Goal: Information Seeking & Learning: Learn about a topic

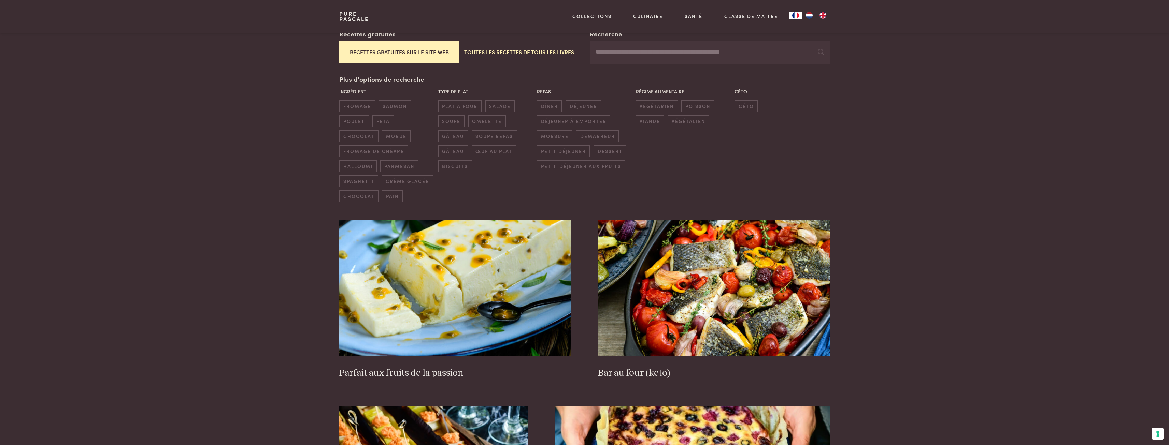
scroll to position [64, 0]
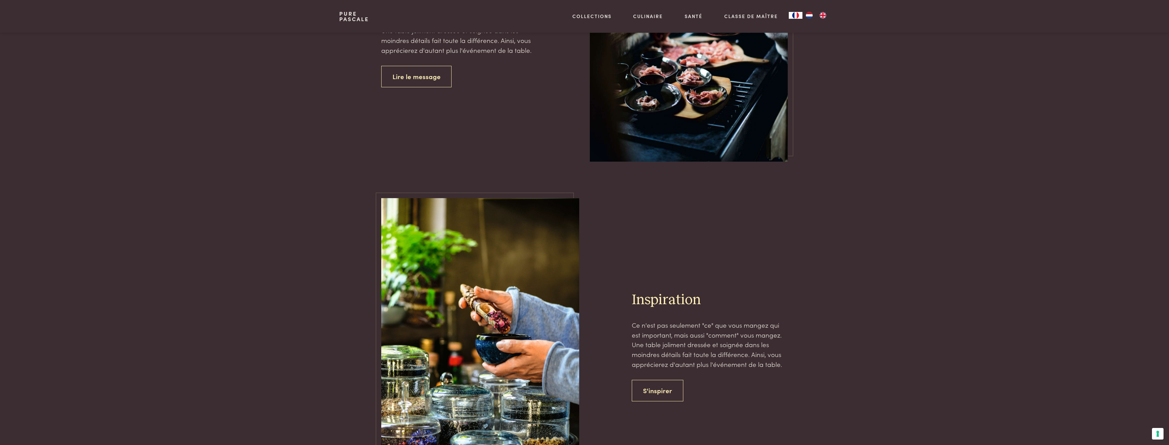
scroll to position [2462, 0]
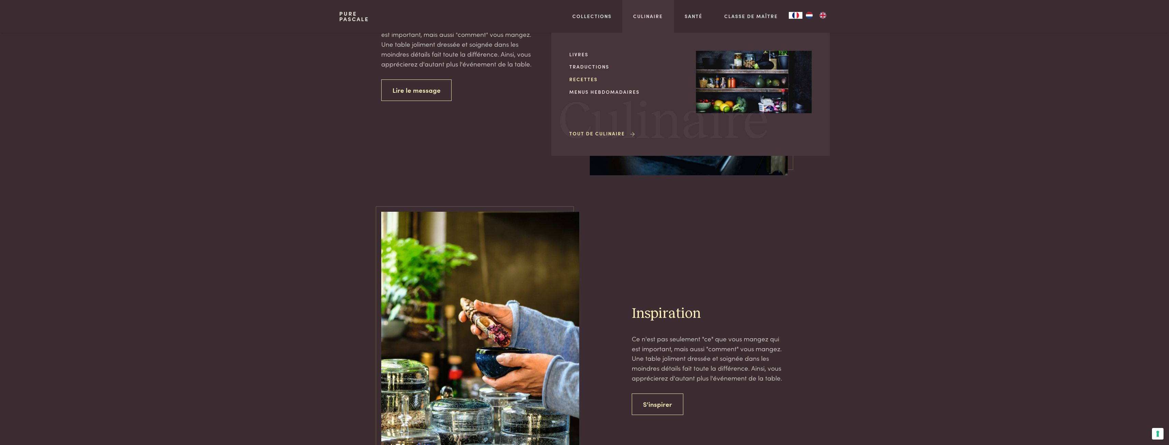
click at [583, 78] on link "Recettes" at bounding box center [627, 79] width 116 height 7
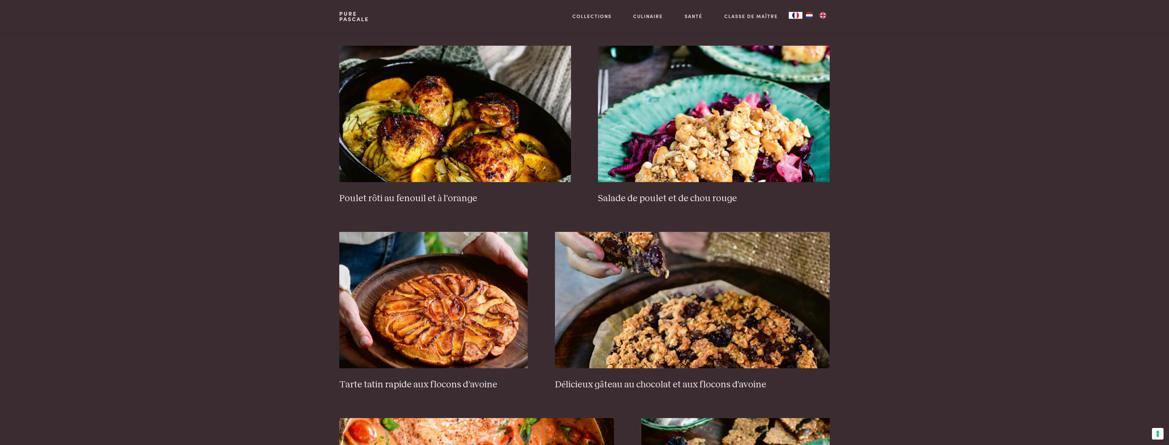
scroll to position [887, 0]
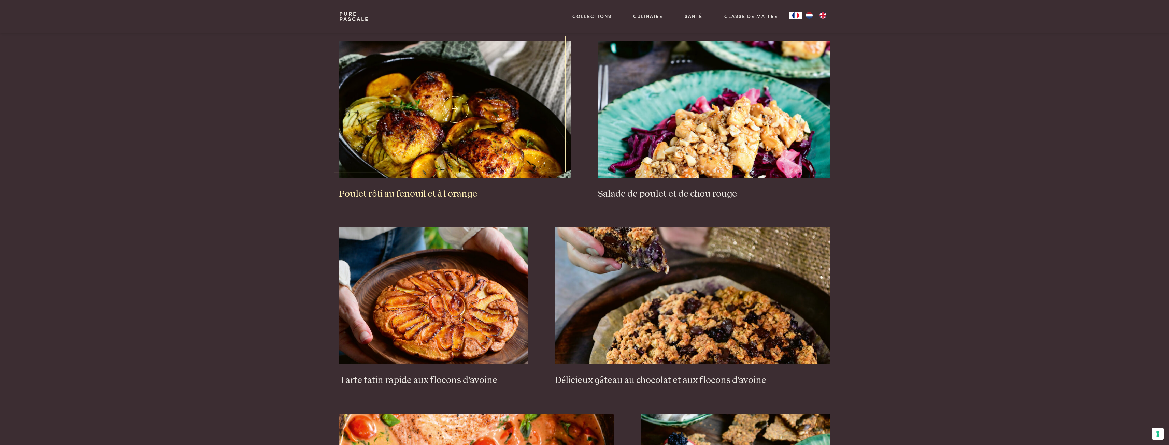
click at [414, 140] on img at bounding box center [454, 109] width 231 height 137
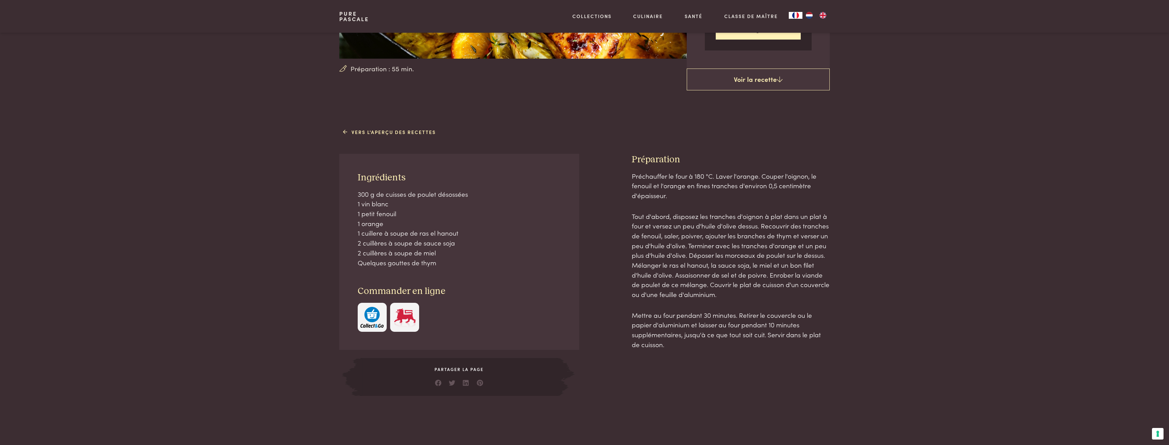
scroll to position [205, 0]
